Goal: Task Accomplishment & Management: Use online tool/utility

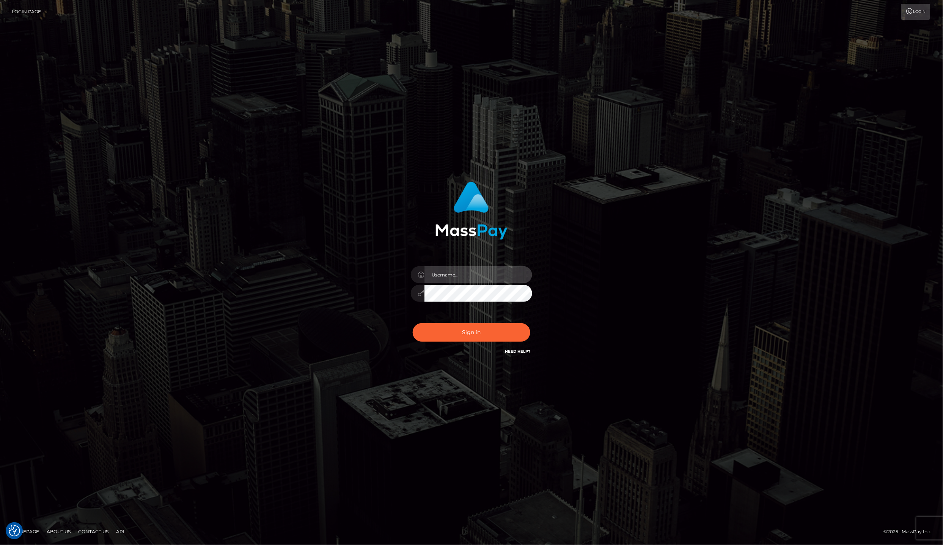
type input "Laila de Asis"
click at [483, 280] on input "Laila de Asis" at bounding box center [478, 274] width 108 height 17
click at [566, 223] on div at bounding box center [471, 208] width 199 height 64
click at [449, 326] on button "Sign in" at bounding box center [472, 332] width 118 height 19
type input "Laila de Asis"
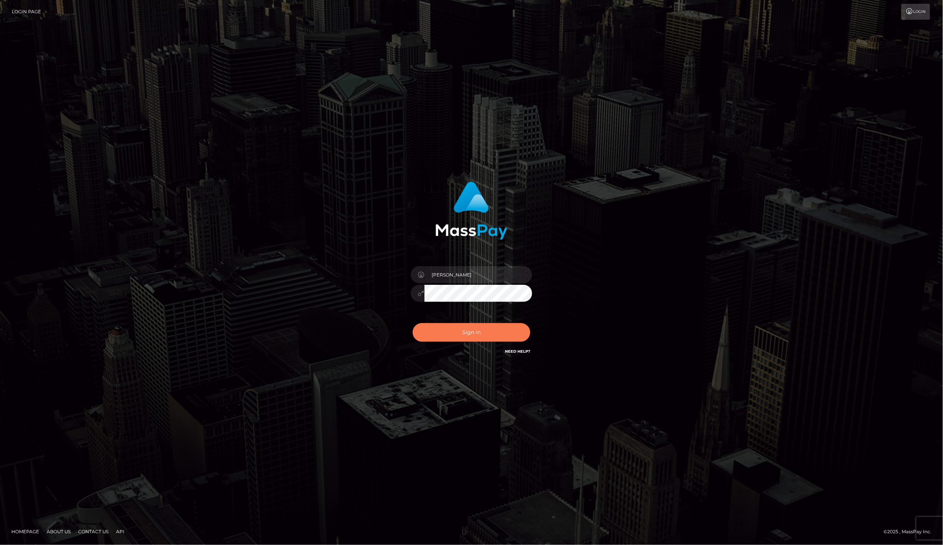
click at [449, 326] on button "Sign in" at bounding box center [472, 332] width 118 height 19
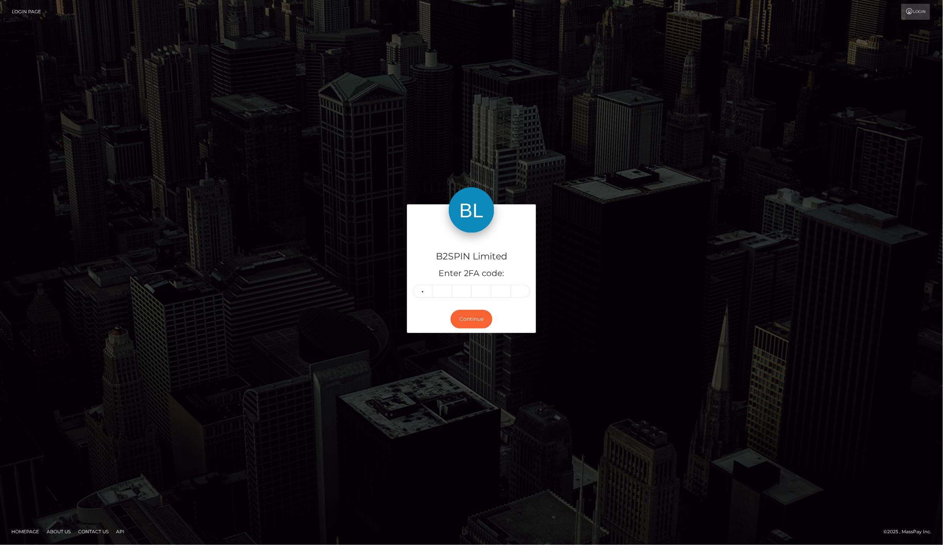
type input "8"
type input "0"
type input "8"
type input "2"
type input "4"
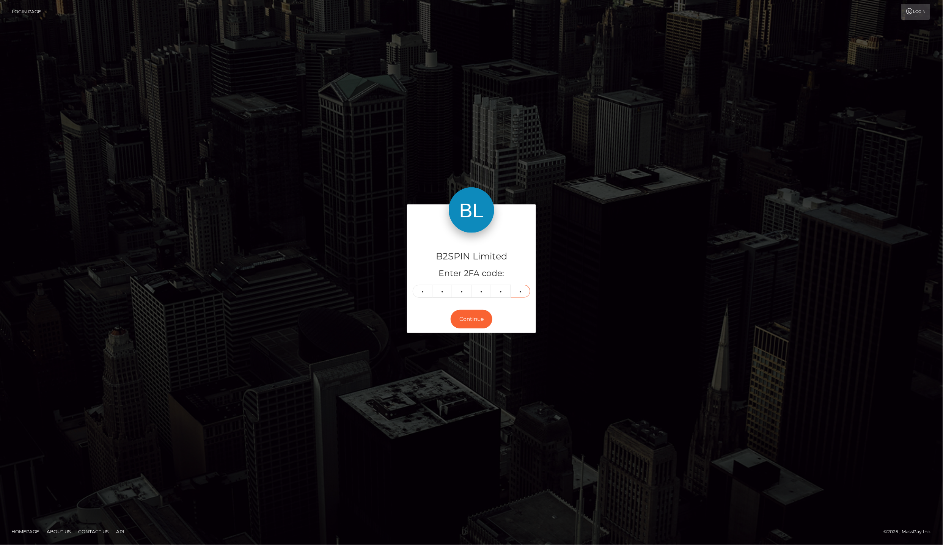
type input "3"
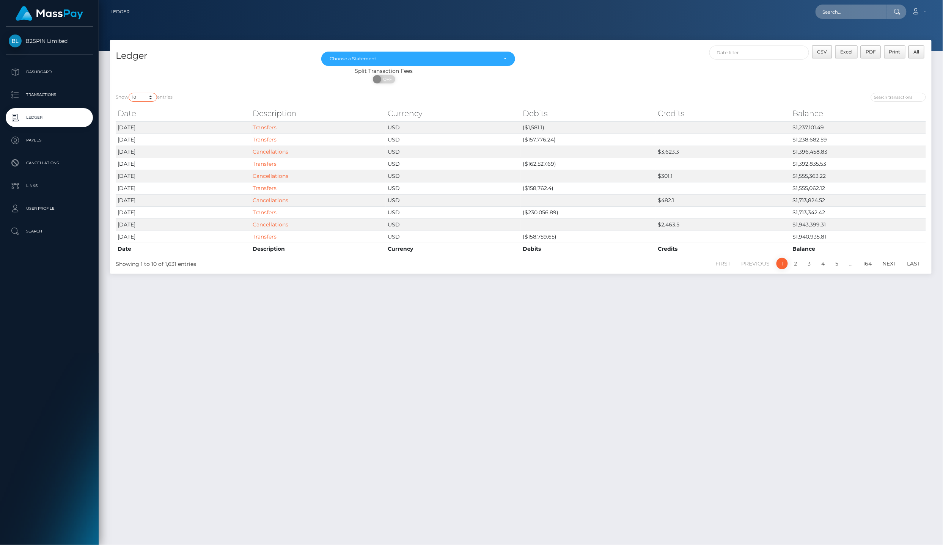
click at [149, 97] on select "10 25 50 100 250" at bounding box center [143, 97] width 28 height 9
select select "25"
click at [129, 93] on select "10 25 50 100 250" at bounding box center [143, 97] width 28 height 9
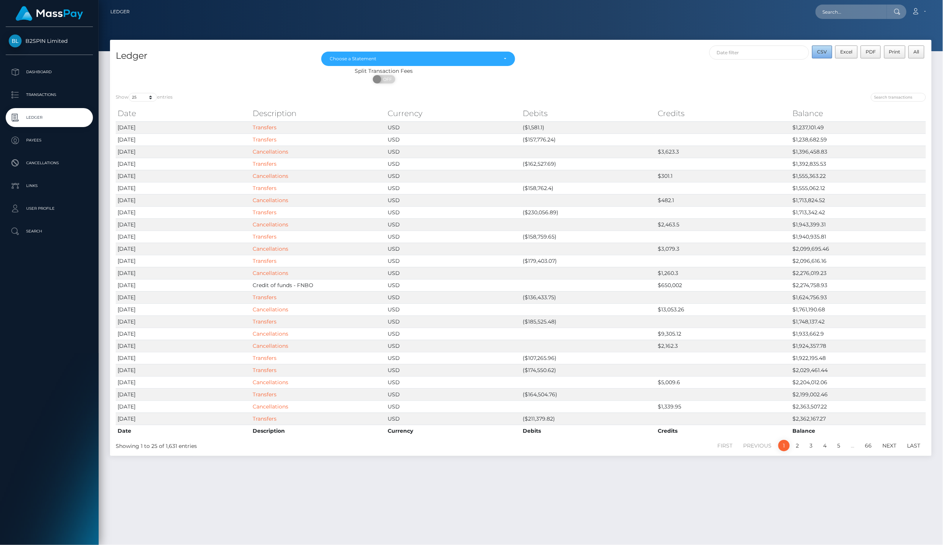
click at [825, 51] on span "CSV" at bounding box center [822, 52] width 10 height 6
click at [445, 58] on div "Choose a Statement" at bounding box center [414, 59] width 168 height 6
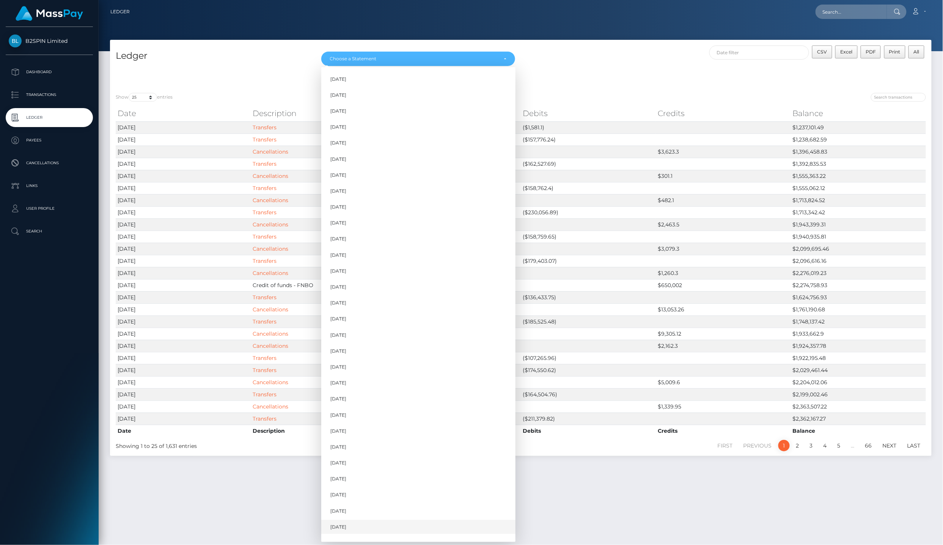
click at [357, 520] on link "[DATE]" at bounding box center [418, 527] width 194 height 14
select select "[DATE]"
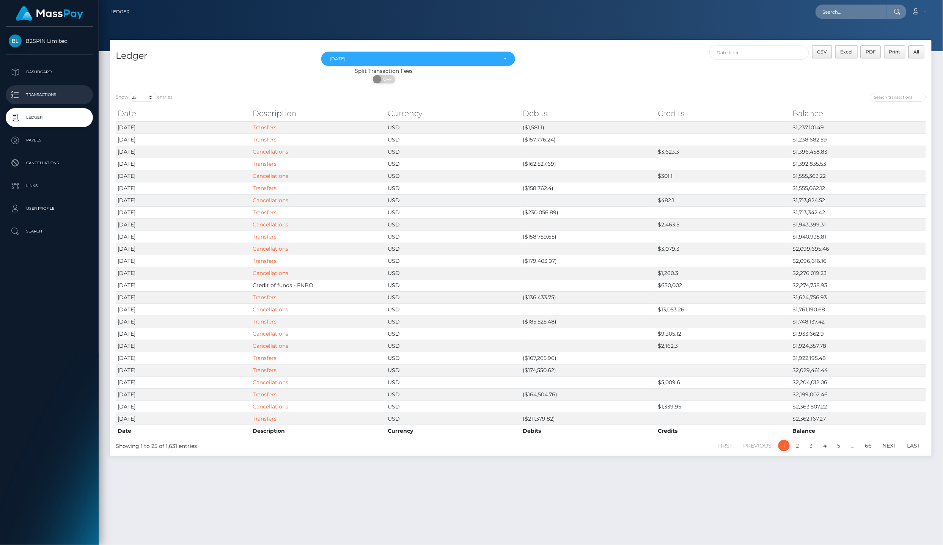
click at [64, 89] on p "Transactions" at bounding box center [49, 94] width 81 height 11
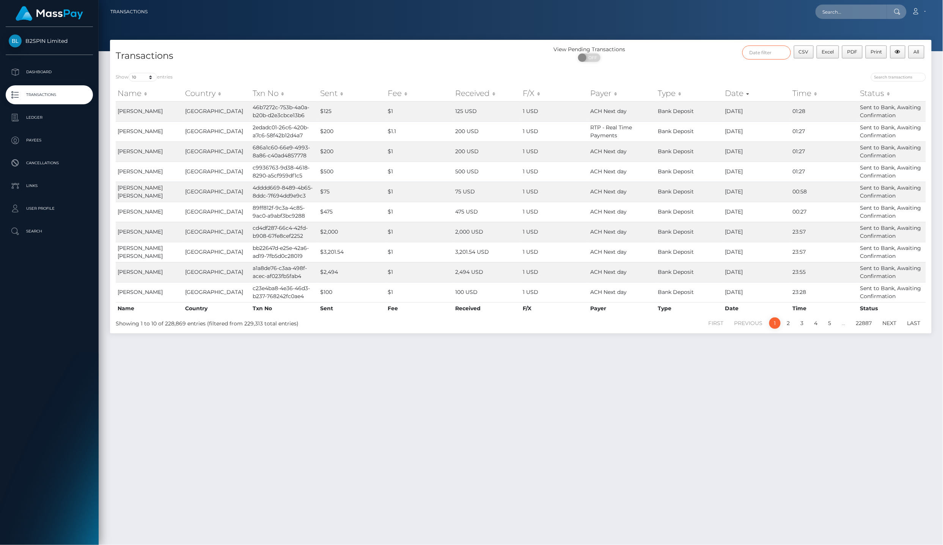
click at [778, 51] on input "text" at bounding box center [766, 53] width 49 height 14
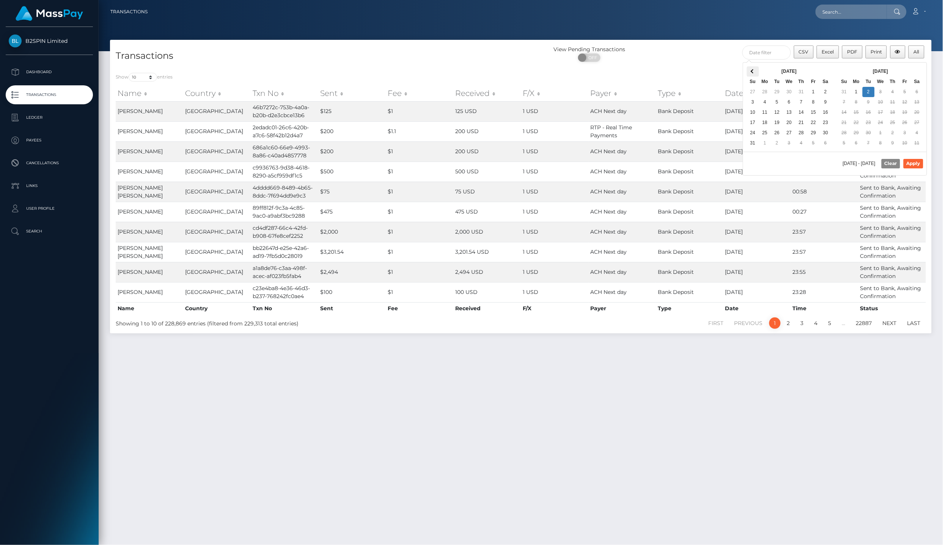
click at [750, 69] on th at bounding box center [753, 71] width 12 height 10
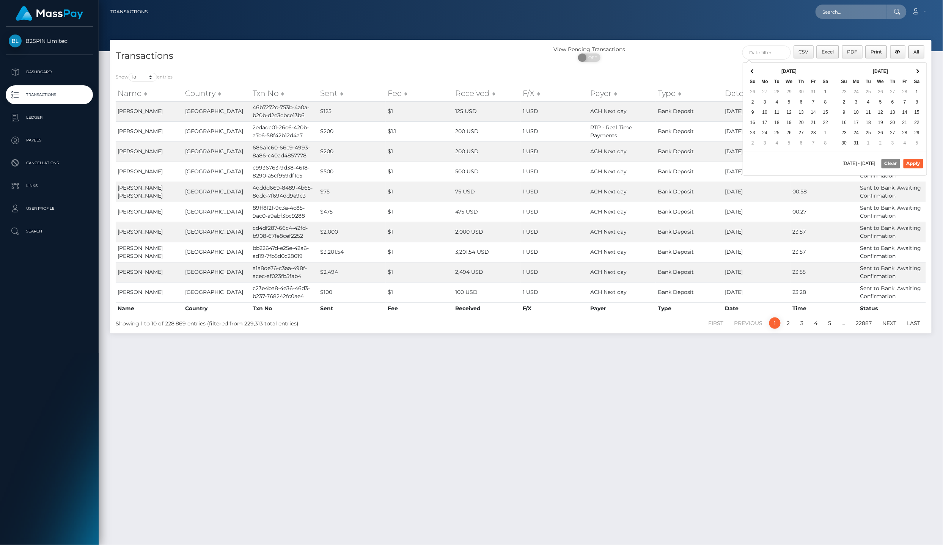
click at [750, 69] on th at bounding box center [753, 71] width 12 height 10
click at [922, 73] on th at bounding box center [917, 71] width 12 height 10
click at [922, 72] on th at bounding box center [917, 71] width 12 height 10
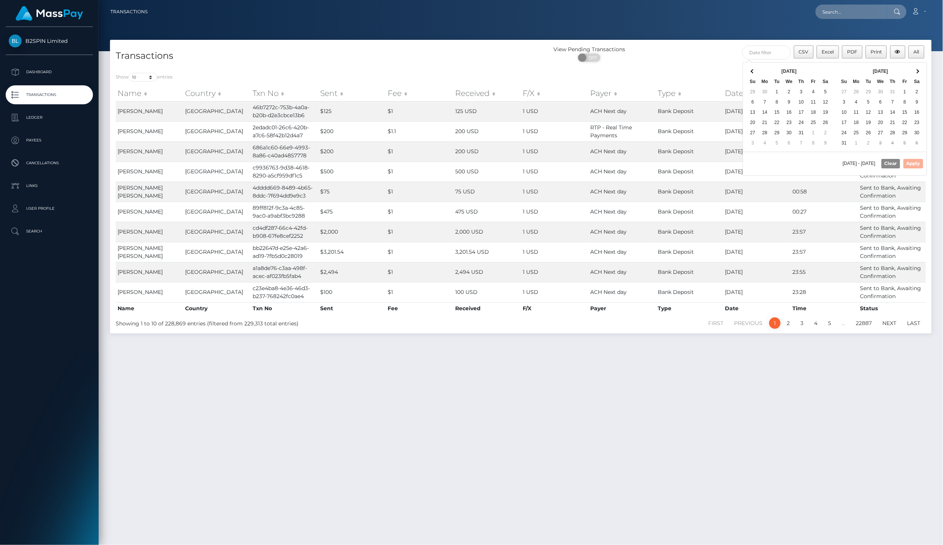
click at [922, 72] on th at bounding box center [917, 71] width 12 height 10
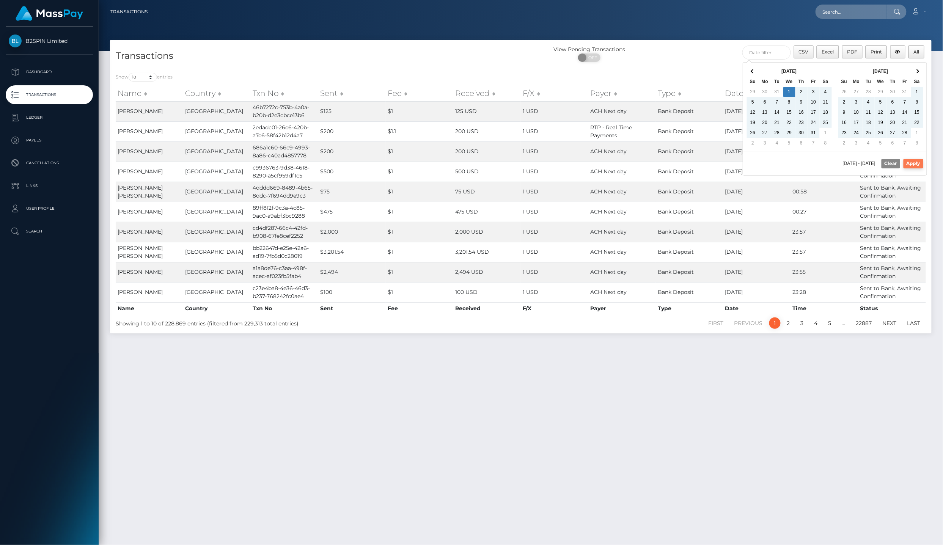
click at [915, 162] on button "Apply" at bounding box center [913, 163] width 20 height 9
type input "[DATE] - [DATE]"
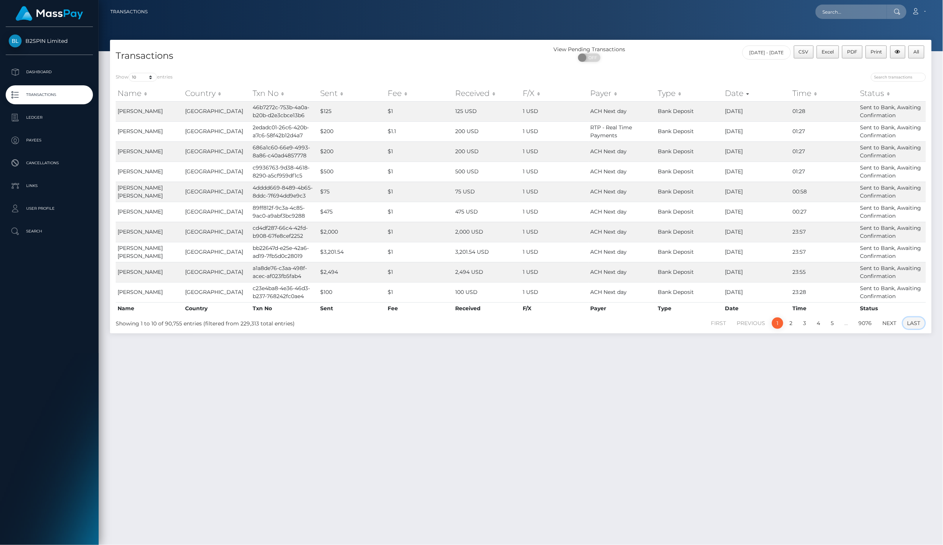
click at [913, 324] on link "Last" at bounding box center [914, 322] width 22 height 11
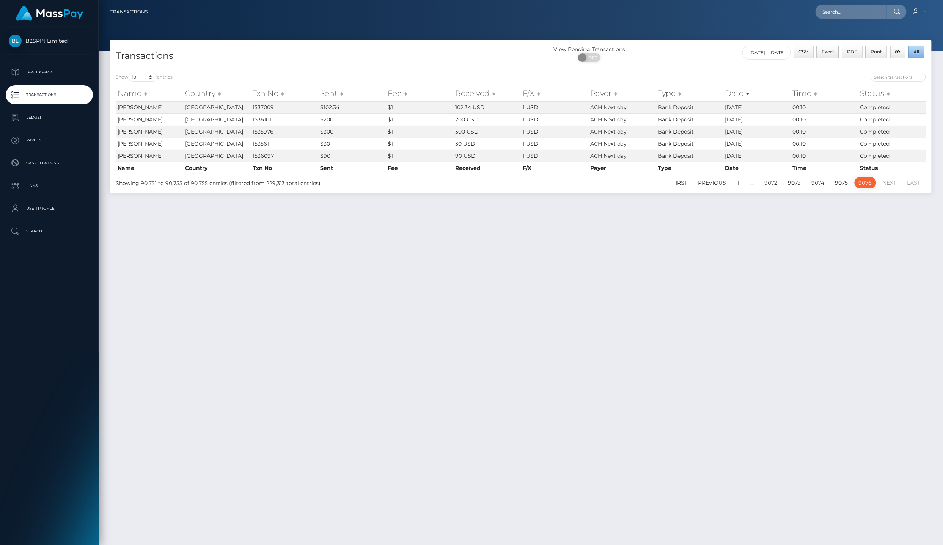
click at [915, 58] on button "All" at bounding box center [916, 52] width 16 height 13
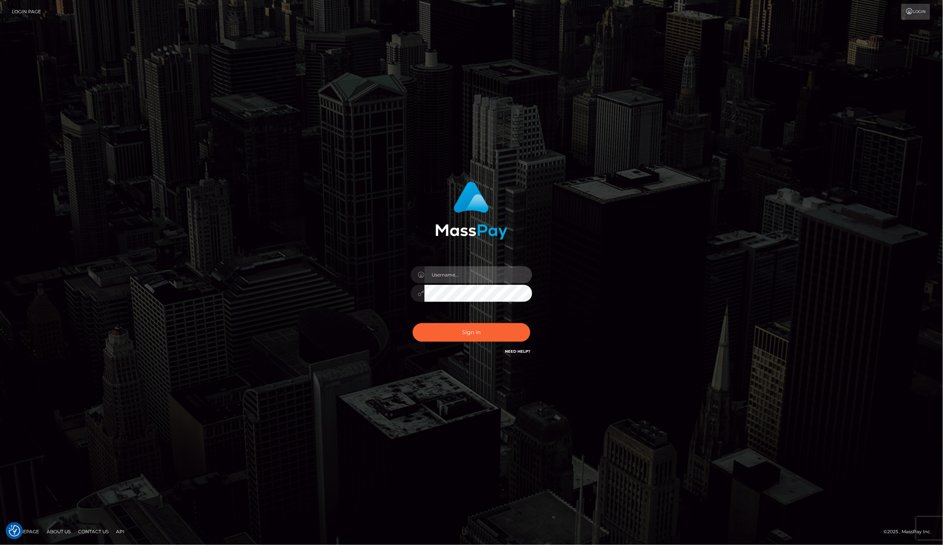
type input "Laila de Asis"
click at [457, 281] on input "Laila de Asis" at bounding box center [478, 274] width 108 height 17
click at [422, 341] on button "Sign in" at bounding box center [472, 332] width 118 height 19
click at [420, 336] on button "Sign in" at bounding box center [472, 332] width 118 height 19
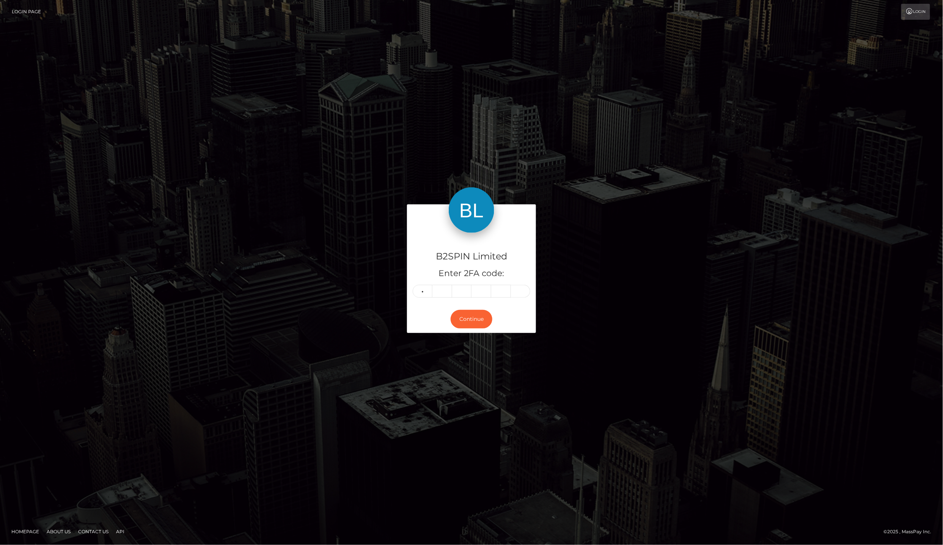
type input "7"
type input "0"
type input "1"
type input "6"
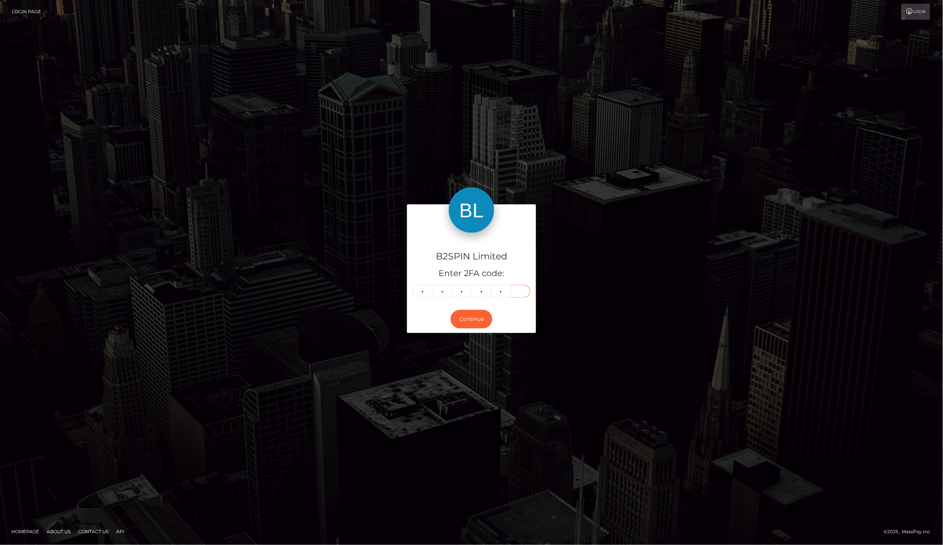
type input "6"
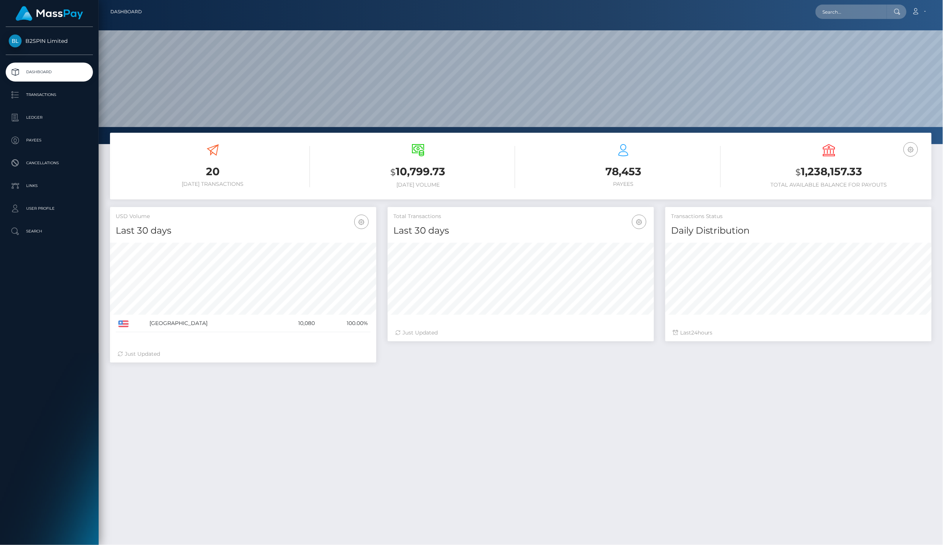
scroll to position [132, 266]
click at [74, 99] on link "Transactions" at bounding box center [49, 94] width 87 height 19
click at [69, 112] on p "Ledger" at bounding box center [49, 117] width 81 height 11
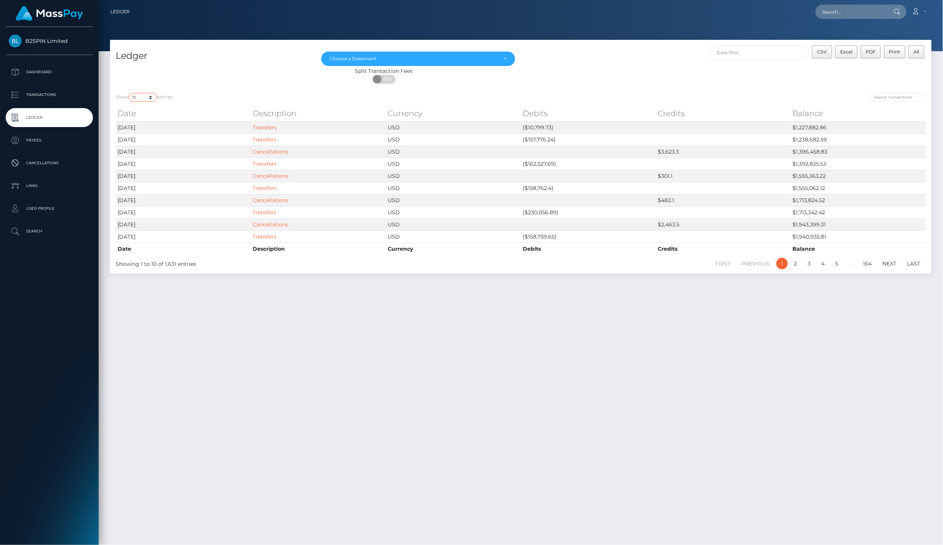
click at [139, 93] on select "10 25 50 100 250" at bounding box center [143, 97] width 28 height 9
select select "25"
click at [129, 93] on select "10 25 50 100 250" at bounding box center [143, 97] width 28 height 9
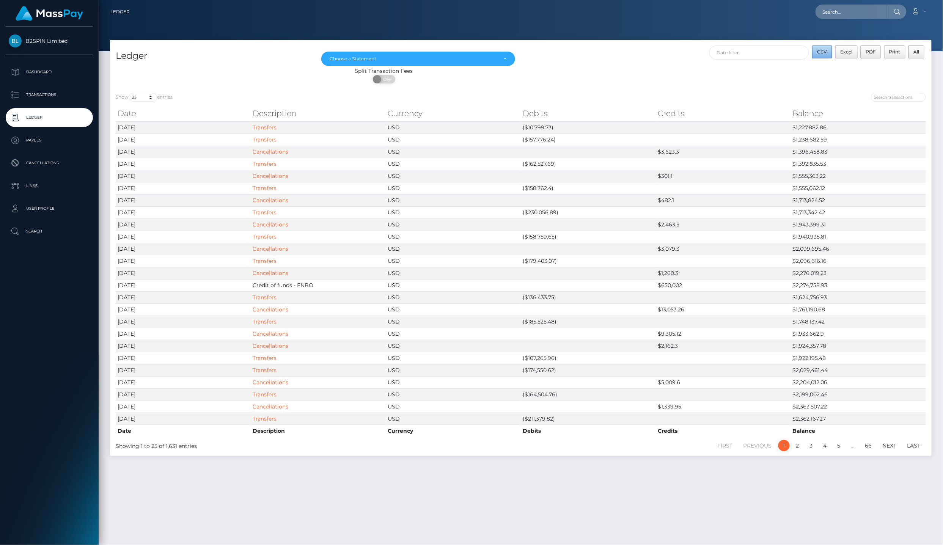
click at [819, 53] on span "CSV" at bounding box center [822, 52] width 10 height 6
click at [485, 56] on div "Choose a Statement" at bounding box center [414, 59] width 168 height 6
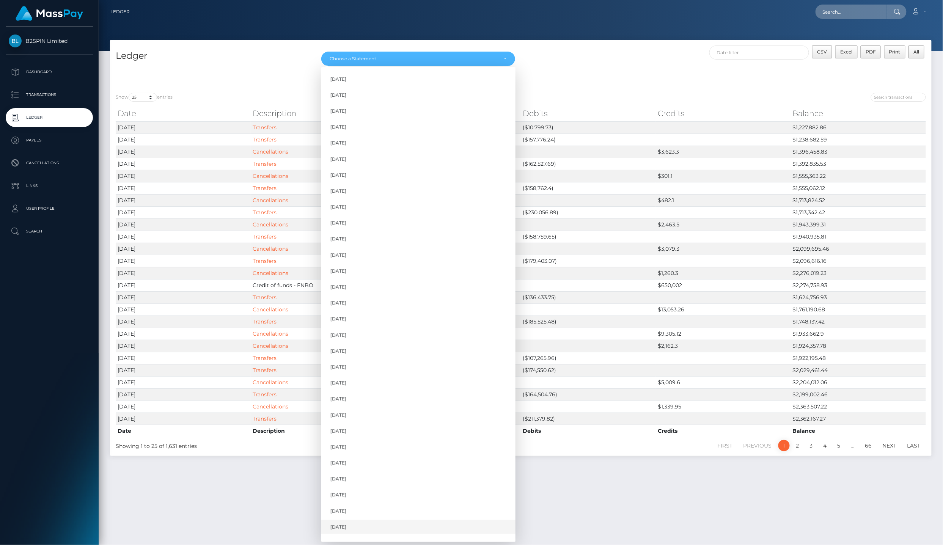
click at [364, 520] on link "Aug 2025" at bounding box center [418, 527] width 194 height 14
select select "Aug 2025"
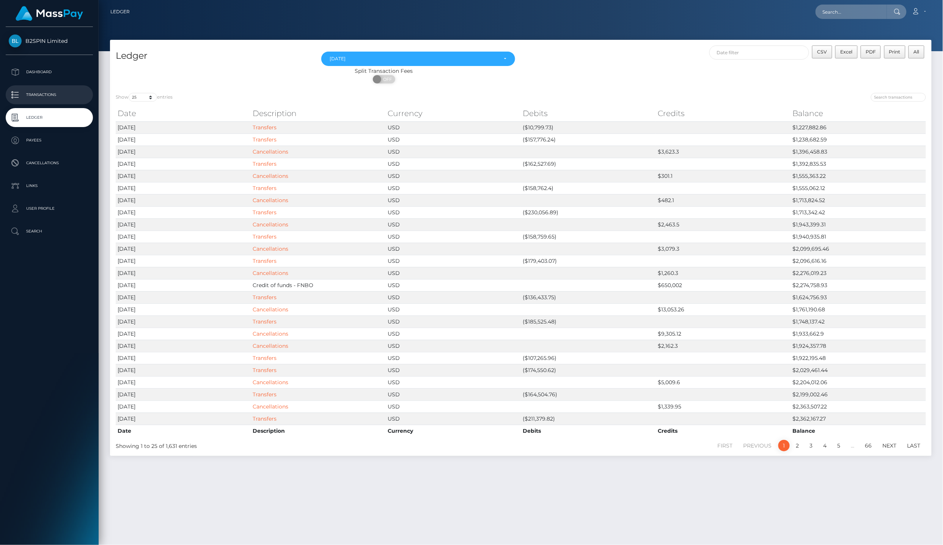
click at [48, 94] on p "Transactions" at bounding box center [49, 94] width 81 height 11
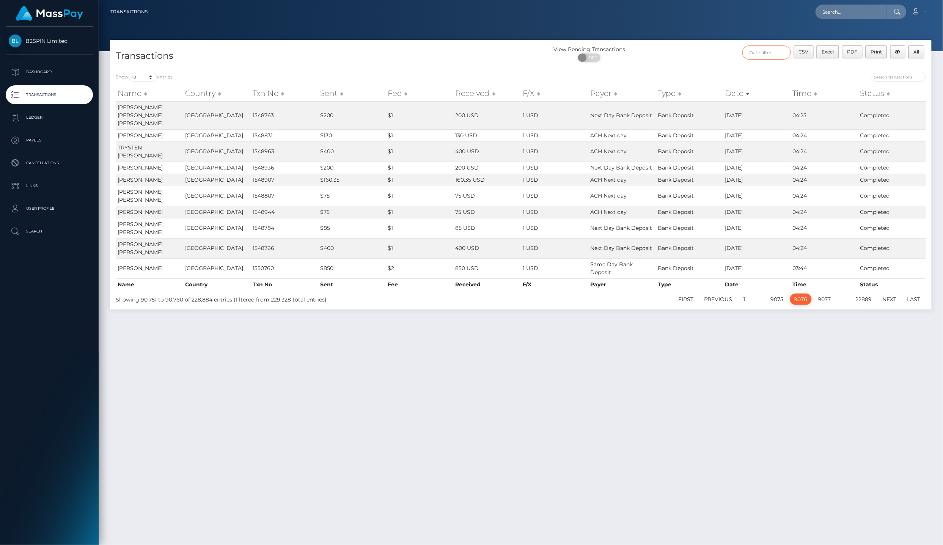
click at [759, 57] on input "text" at bounding box center [766, 53] width 49 height 14
click at [753, 70] on span at bounding box center [753, 71] width 4 height 4
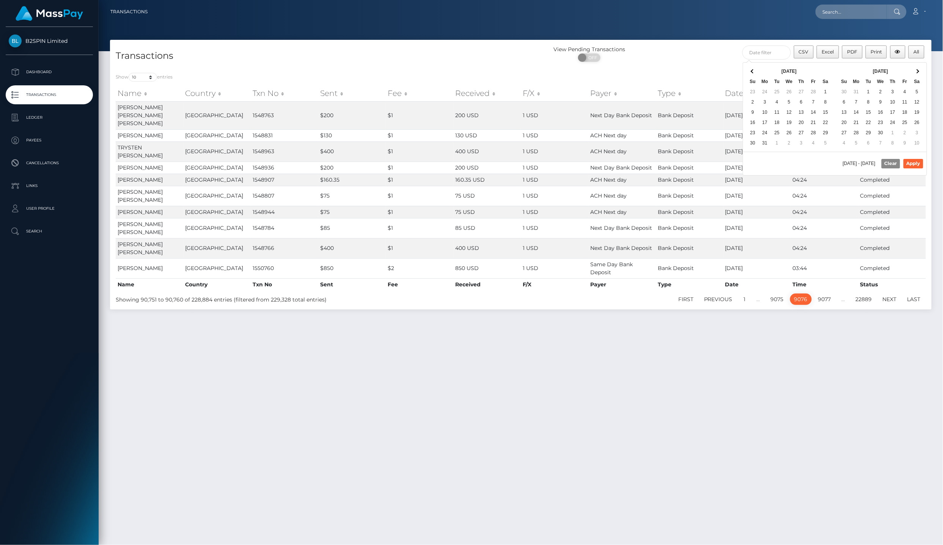
click at [753, 70] on span at bounding box center [753, 71] width 4 height 4
click at [919, 72] on th at bounding box center [917, 71] width 12 height 10
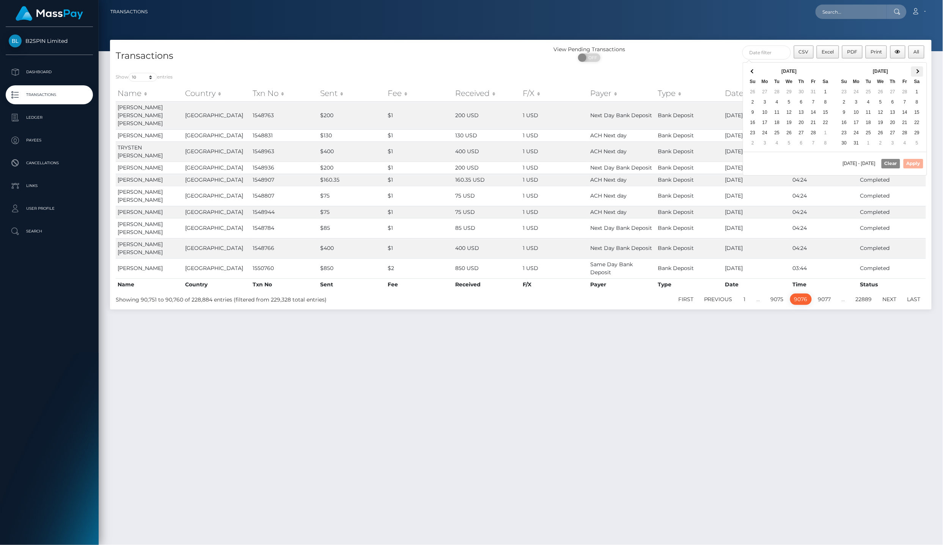
click at [919, 72] on th at bounding box center [917, 71] width 12 height 10
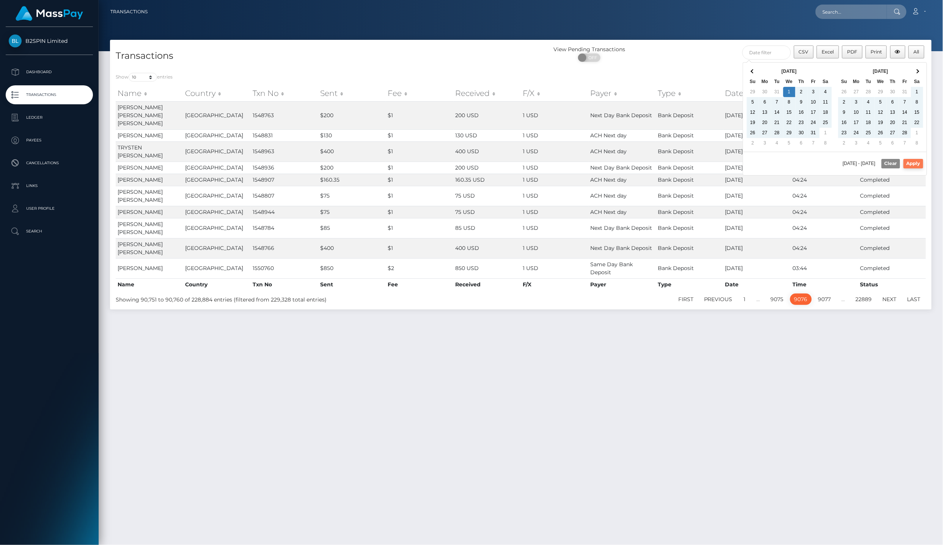
click at [922, 166] on button "Apply" at bounding box center [913, 163] width 20 height 9
type input "01/01/2025 - 09/02/2025"
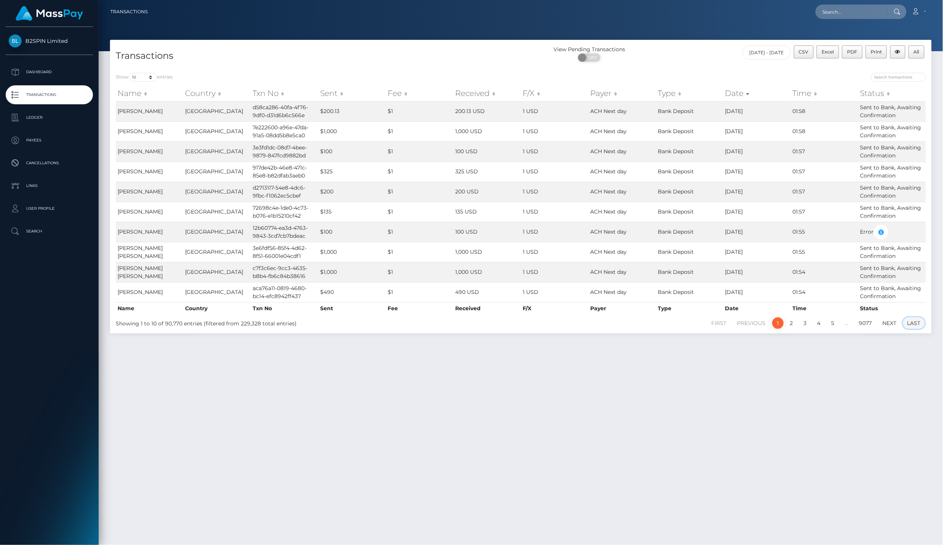
click at [918, 321] on link "Last" at bounding box center [914, 322] width 22 height 11
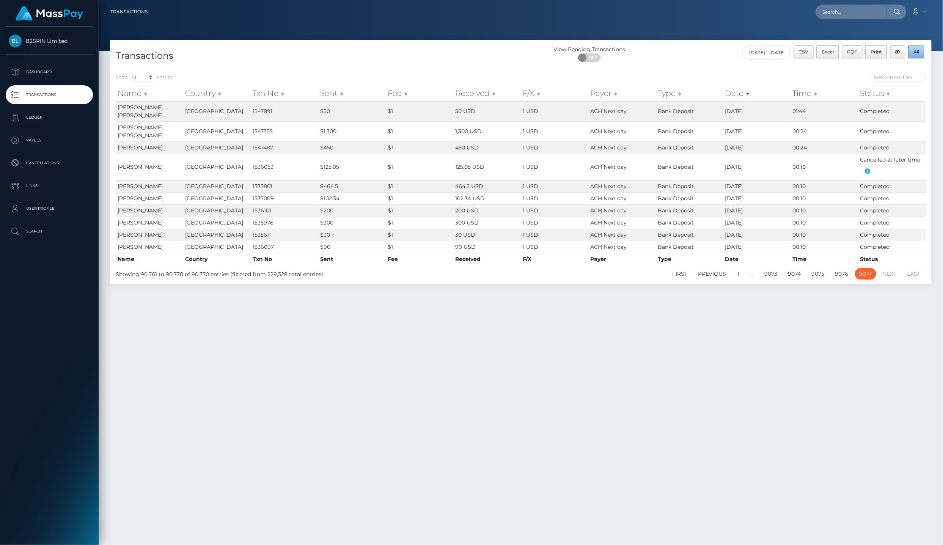
click at [916, 52] on span "All" at bounding box center [917, 52] width 6 height 6
click at [681, 280] on link "First" at bounding box center [680, 273] width 24 height 11
